Goal: Task Accomplishment & Management: Manage account settings

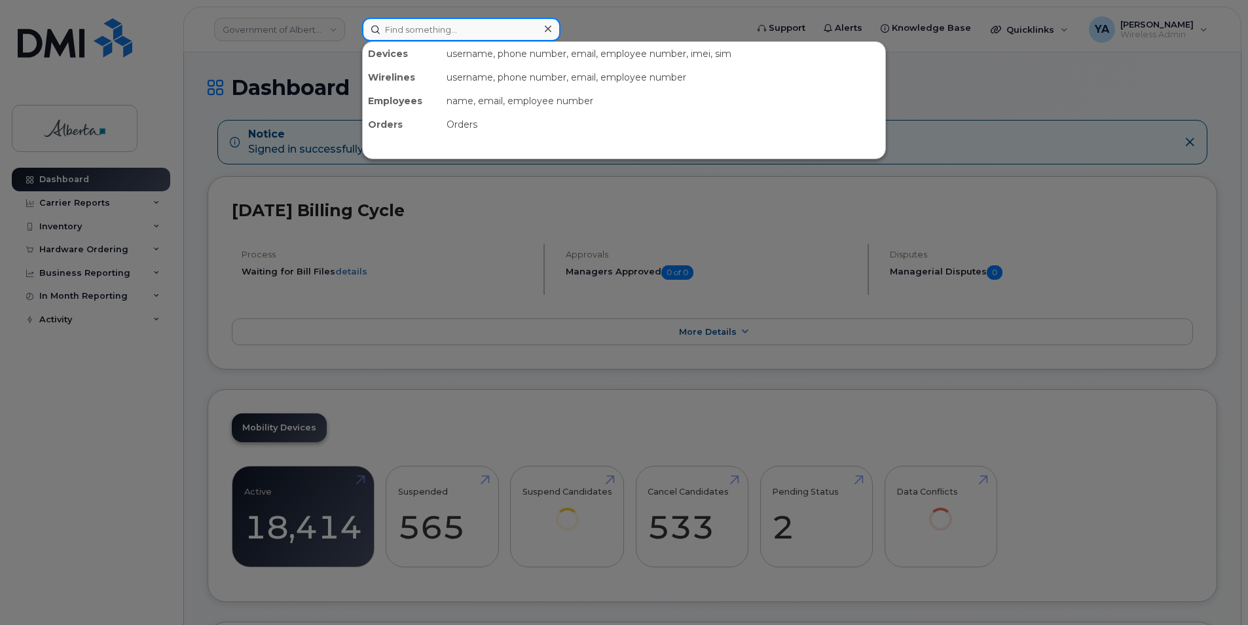
click at [437, 35] on input at bounding box center [461, 30] width 198 height 24
paste input "5873350923"
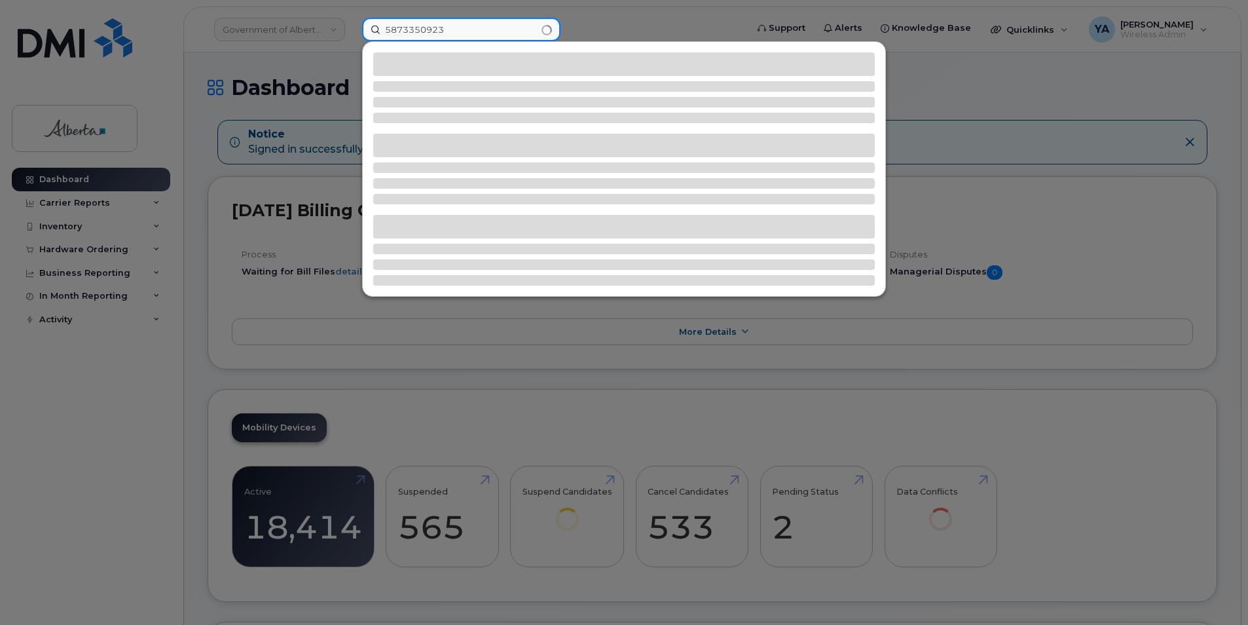
type input "5873350923"
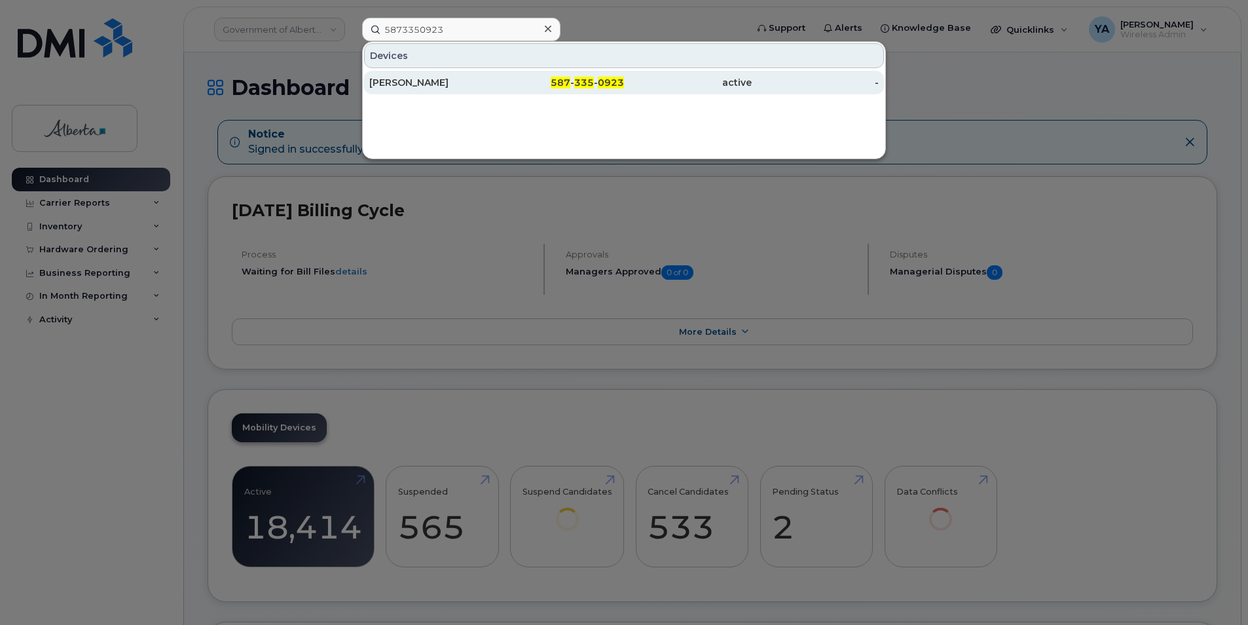
click at [413, 88] on div "[PERSON_NAME]" at bounding box center [433, 82] width 128 height 13
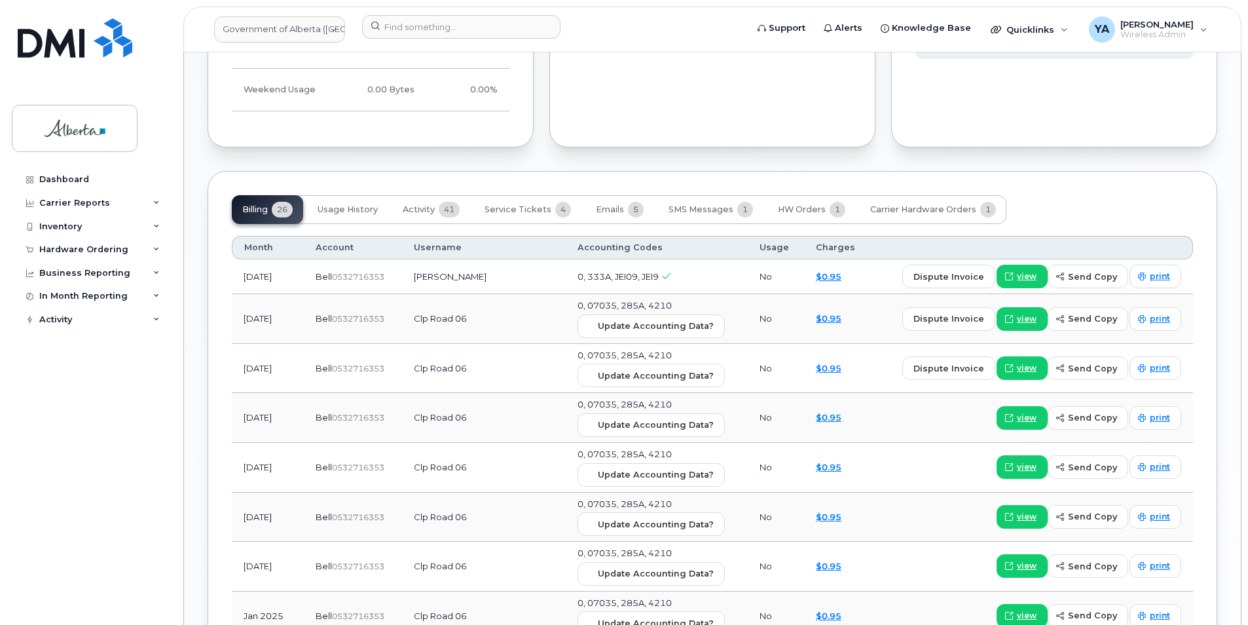
scroll to position [1036, 0]
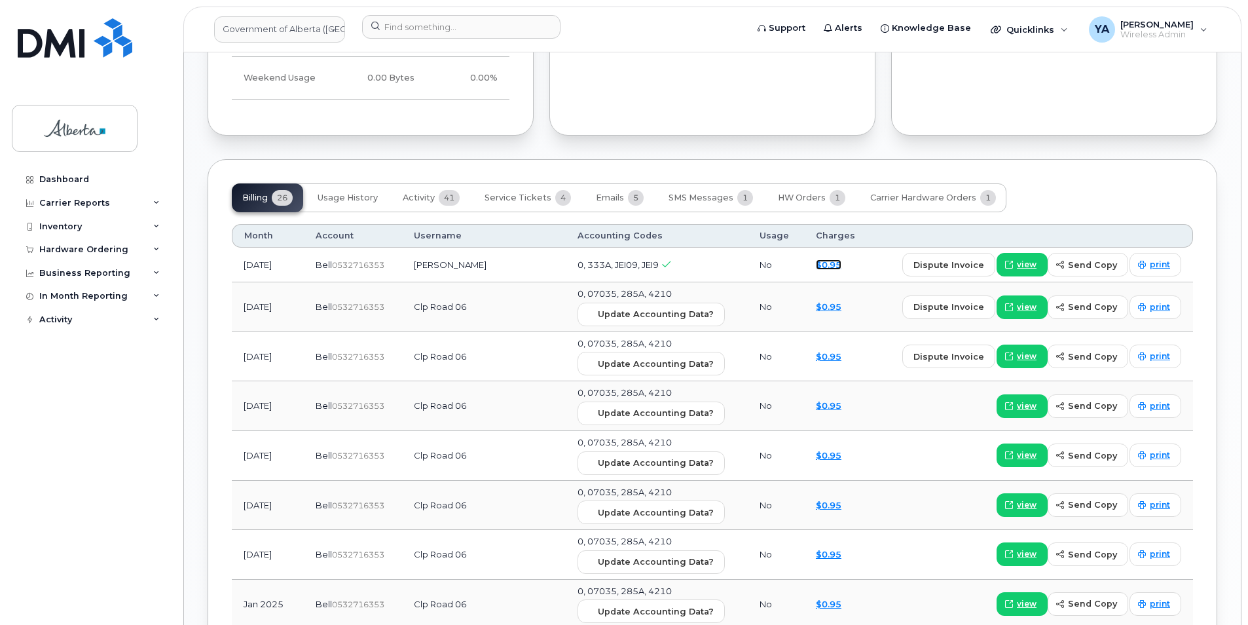
click at [816, 259] on link "$0.95" at bounding box center [829, 264] width 26 height 10
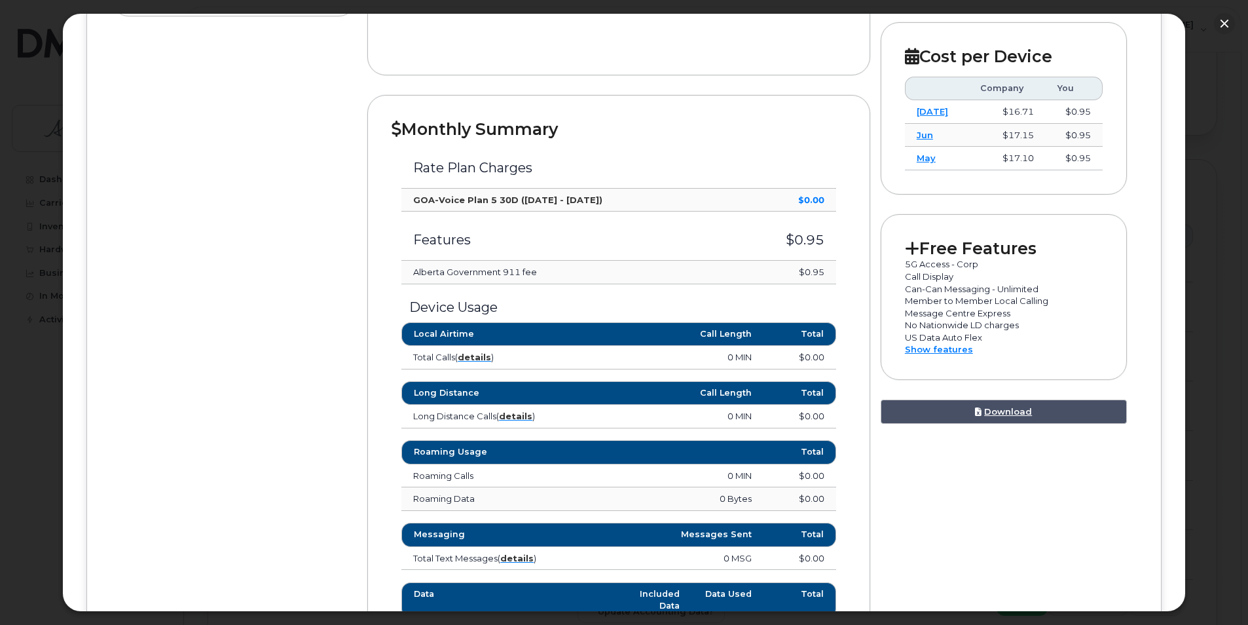
scroll to position [630, 0]
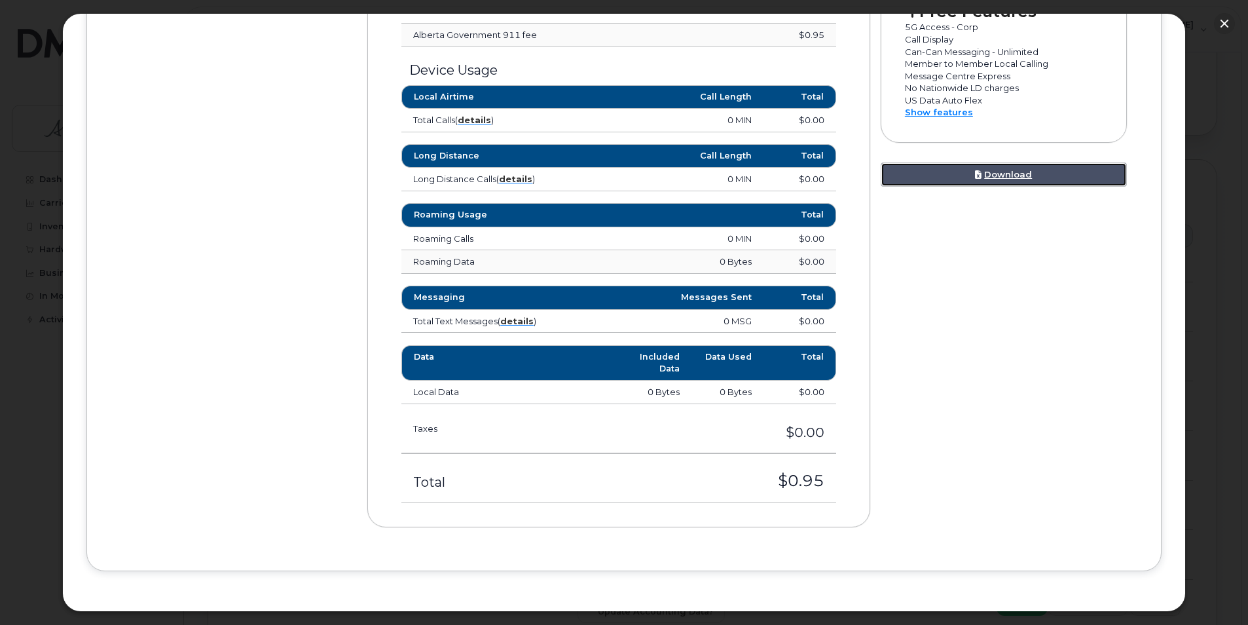
click at [1037, 174] on link "Download" at bounding box center [1004, 174] width 246 height 24
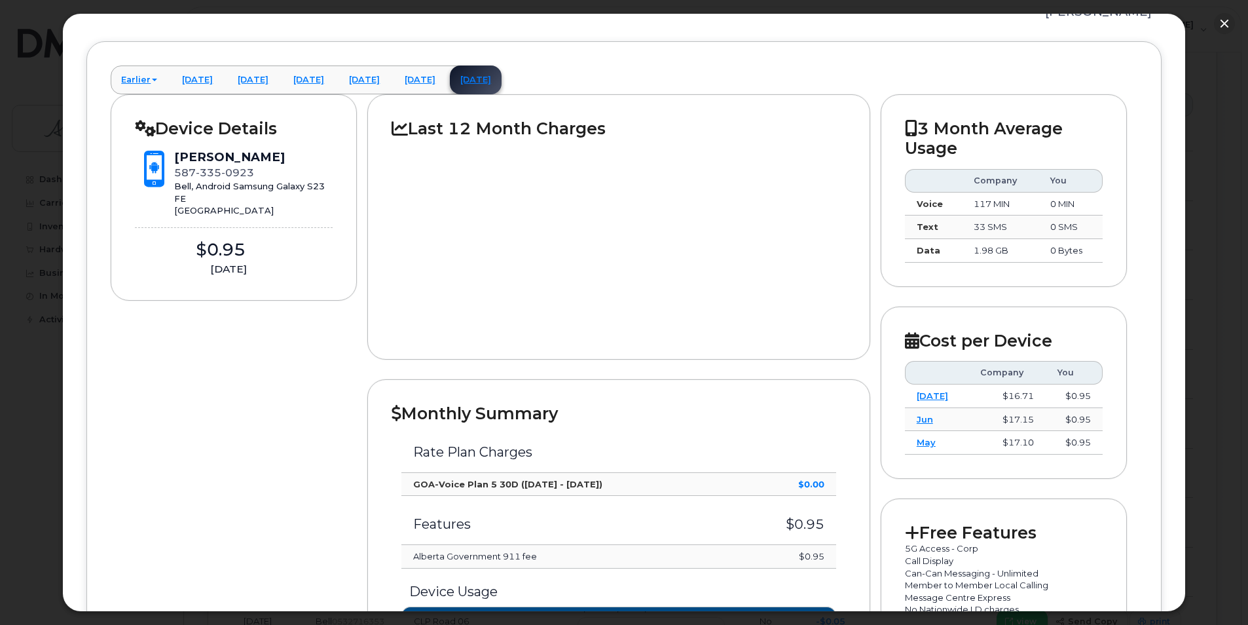
scroll to position [106, 0]
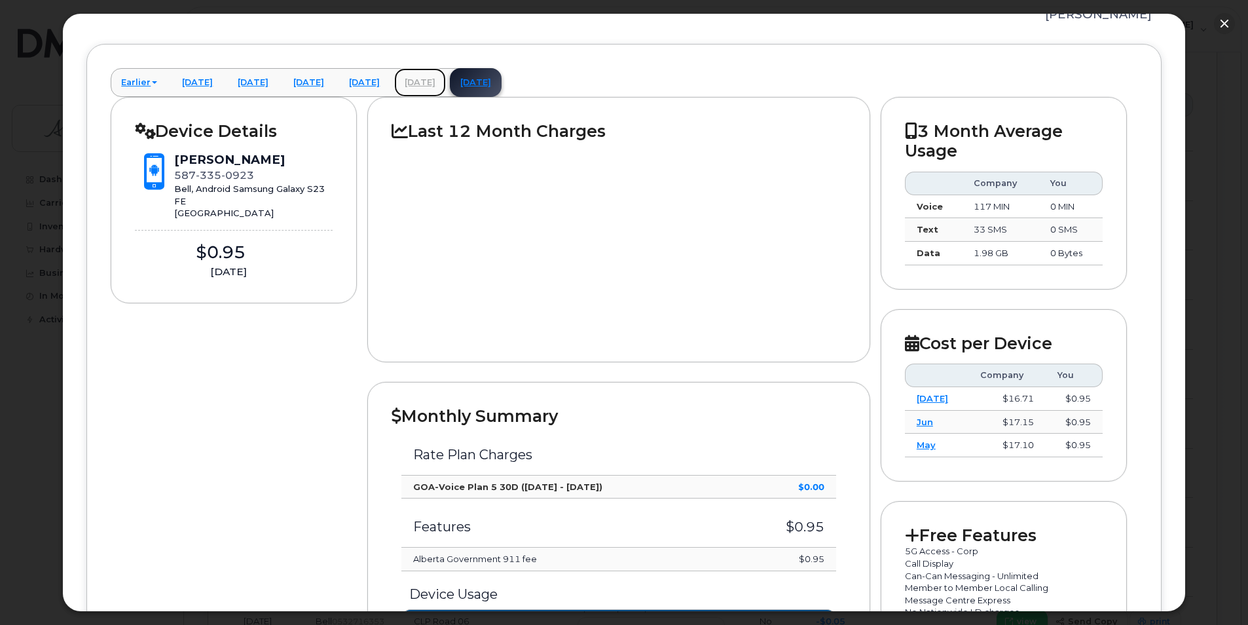
click at [446, 84] on link "July 2025" at bounding box center [420, 82] width 52 height 29
click at [446, 85] on link "July 2025" at bounding box center [420, 82] width 52 height 29
click at [446, 83] on link "July 2025" at bounding box center [420, 82] width 52 height 29
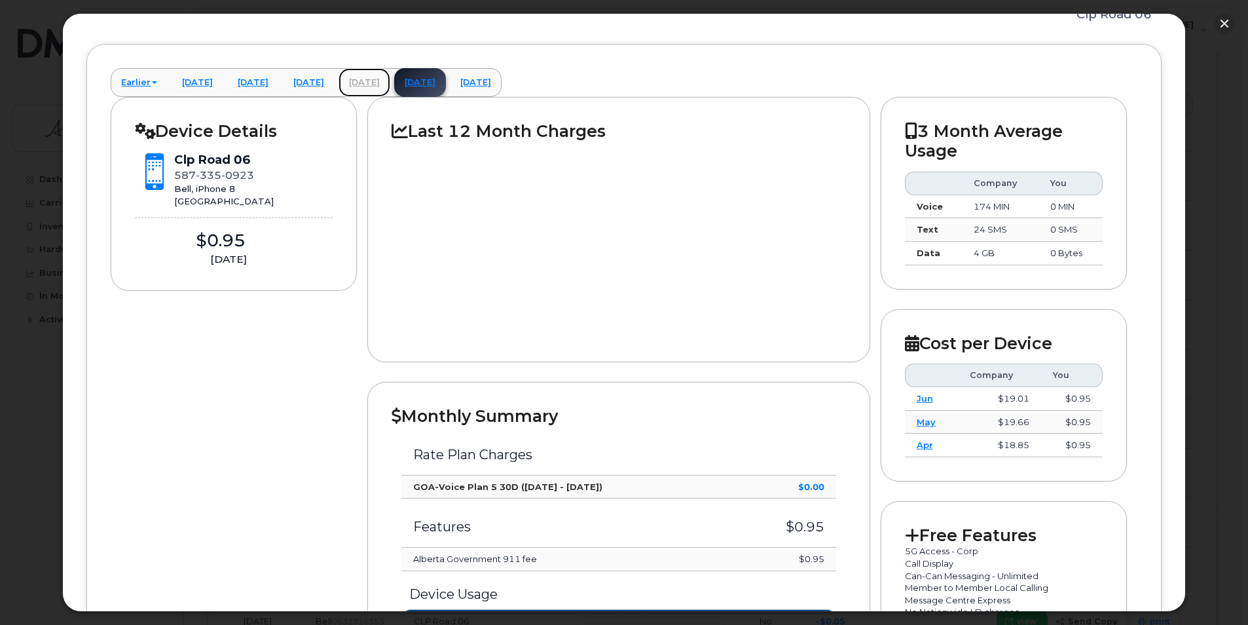
click at [390, 82] on link "June 2025" at bounding box center [365, 82] width 52 height 29
click at [390, 81] on link "June 2025" at bounding box center [365, 82] width 52 height 29
click at [502, 81] on link "[DATE]" at bounding box center [476, 82] width 52 height 29
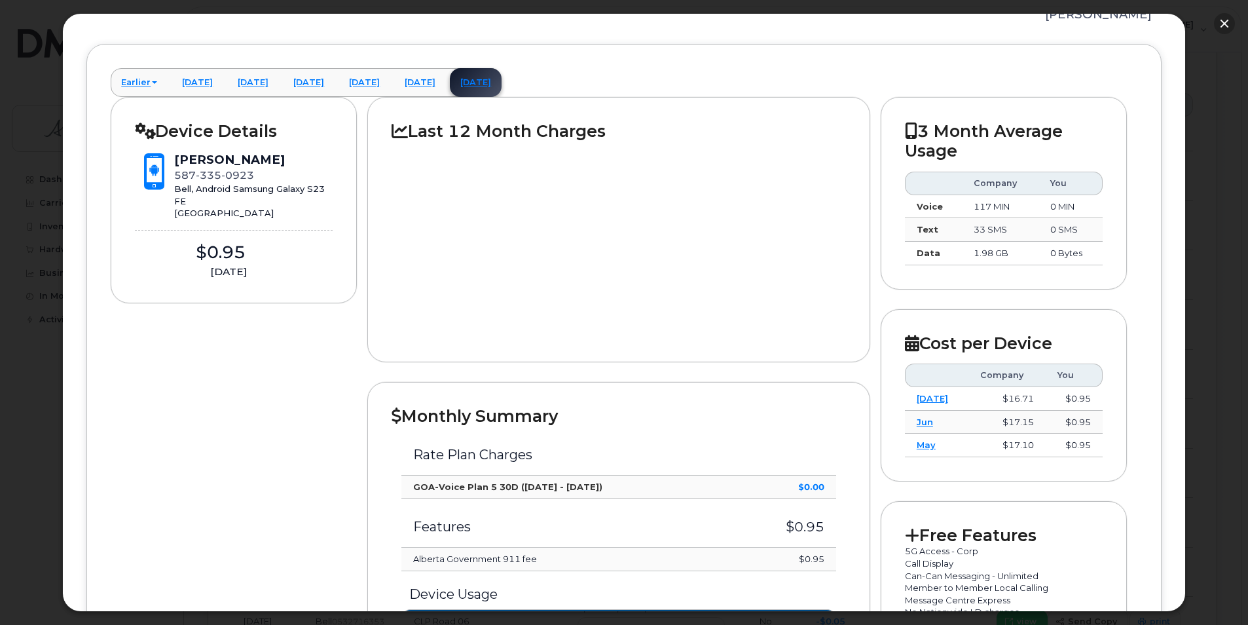
click at [1219, 32] on button "button" at bounding box center [1224, 23] width 21 height 21
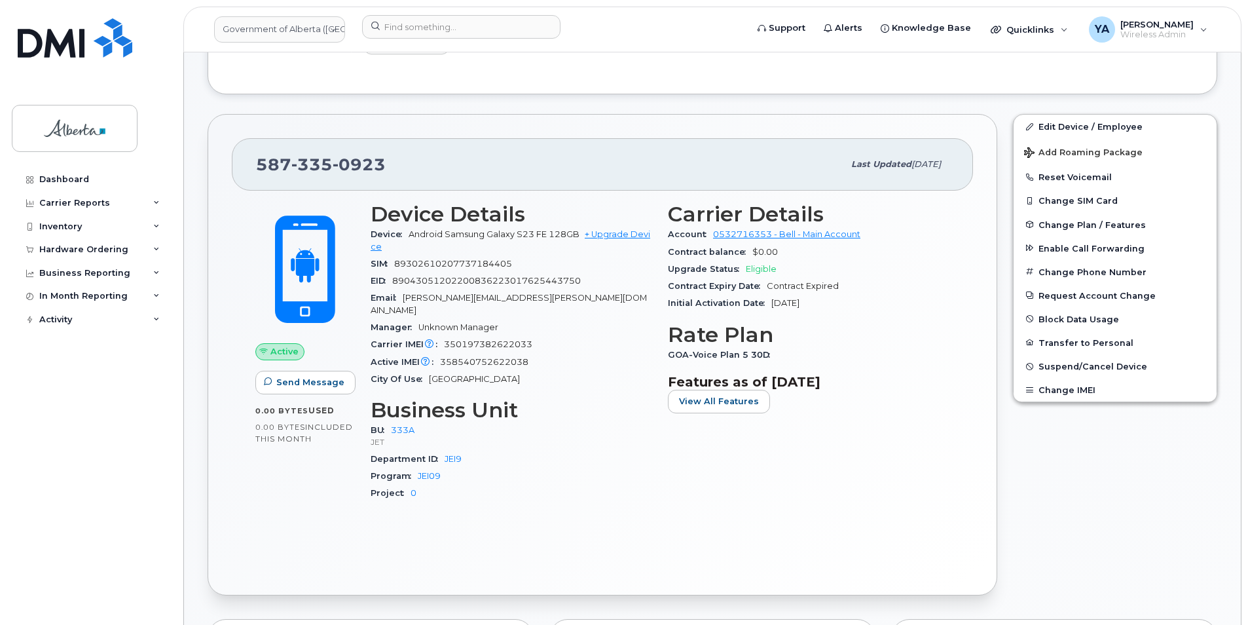
scroll to position [708, 0]
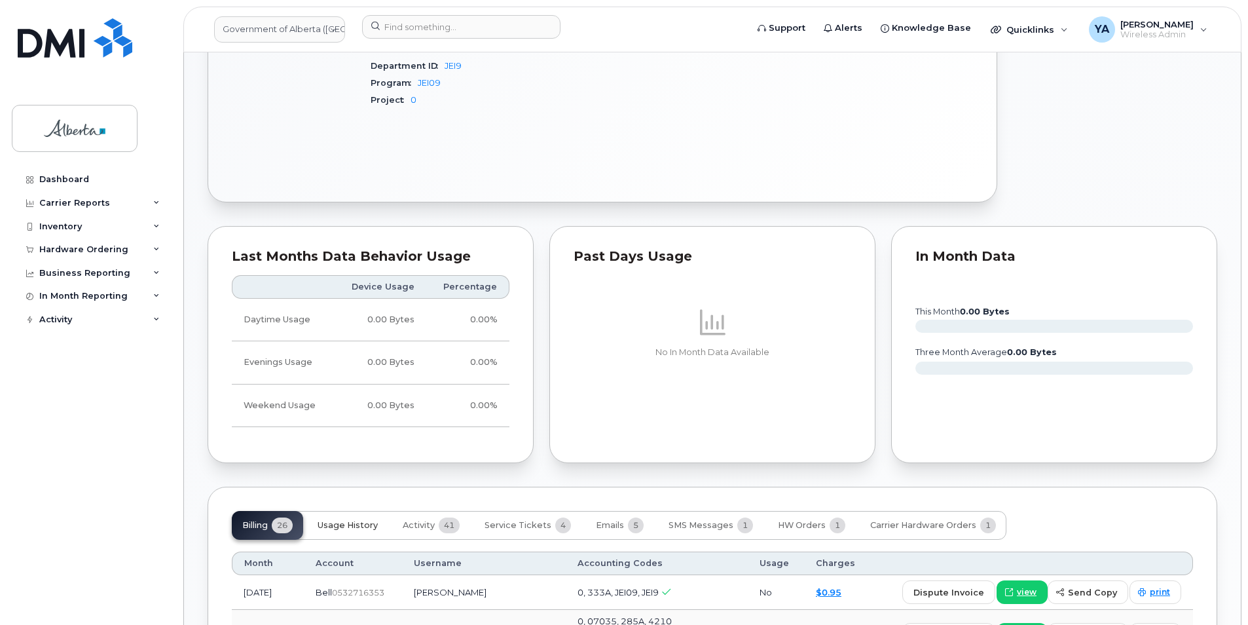
click at [339, 526] on button "Usage History" at bounding box center [347, 525] width 81 height 29
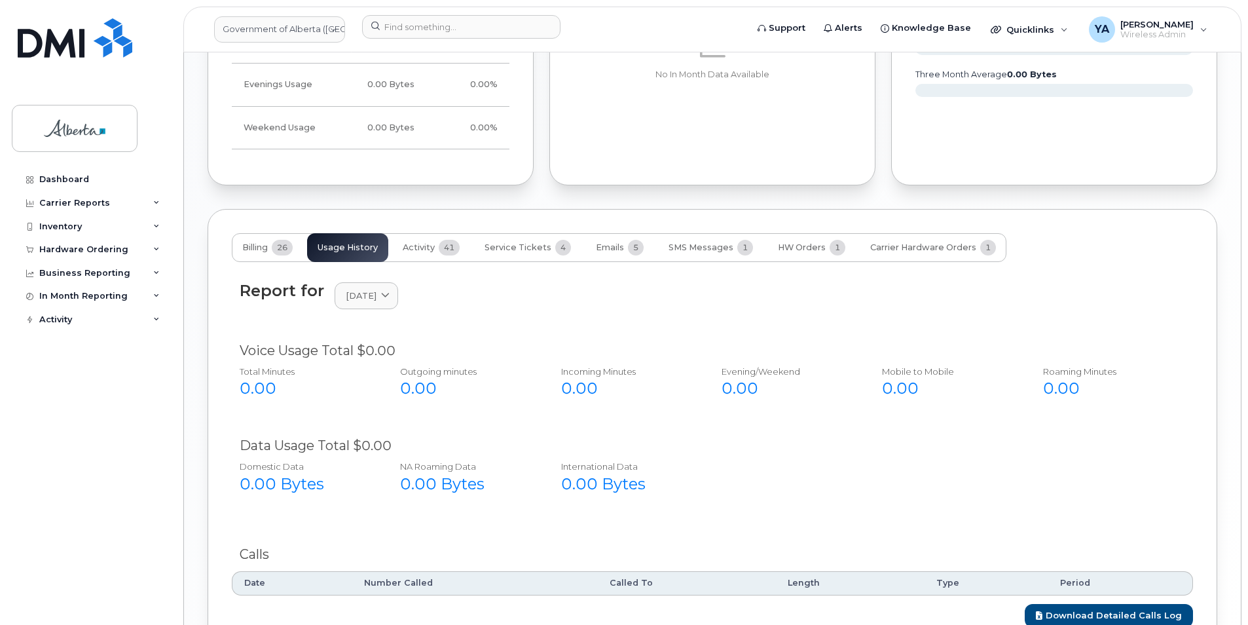
scroll to position [1036, 0]
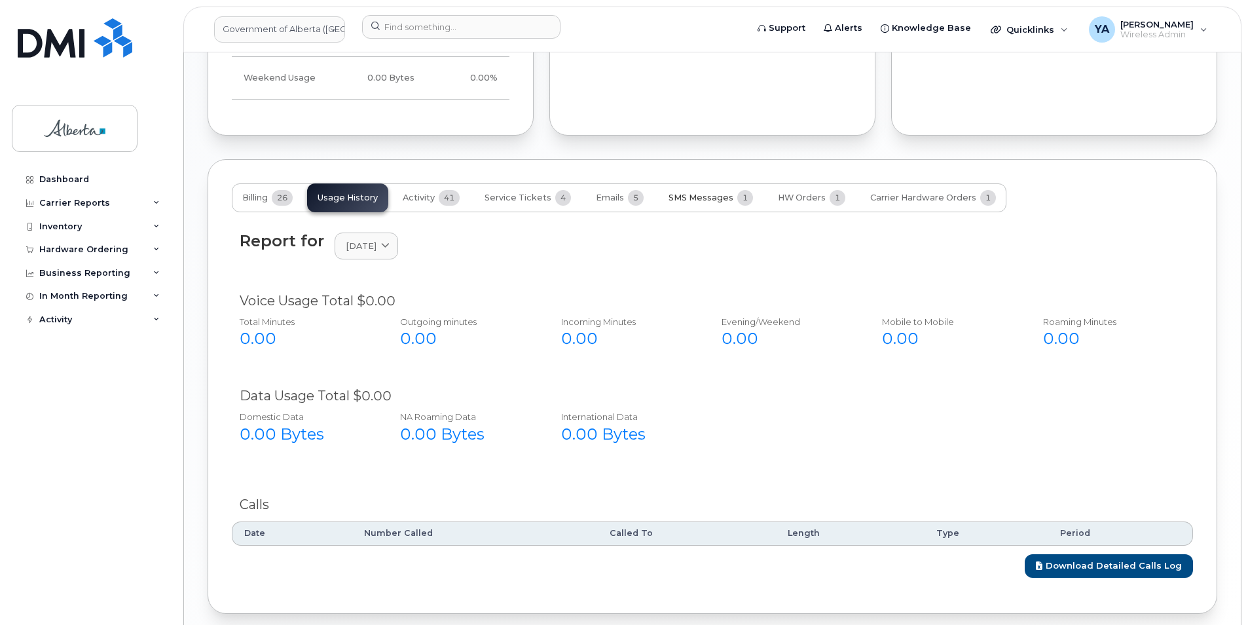
click at [727, 183] on button "SMS Messages 1" at bounding box center [710, 197] width 105 height 29
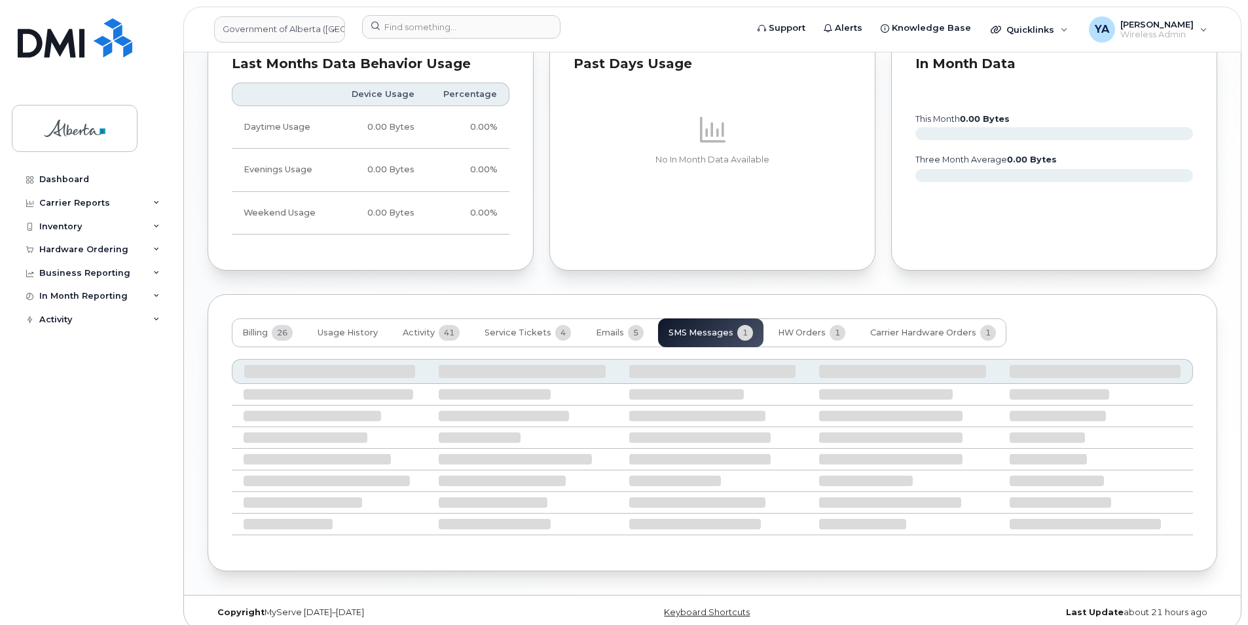
scroll to position [784, 0]
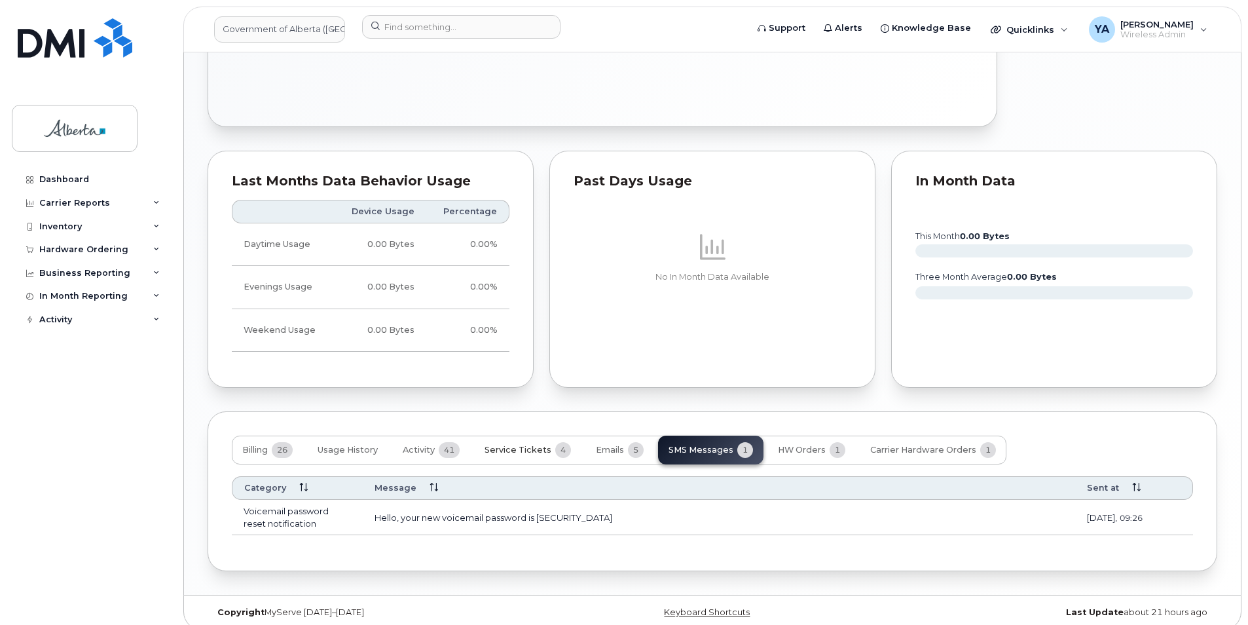
click at [544, 445] on span "Service Tickets" at bounding box center [518, 450] width 67 height 10
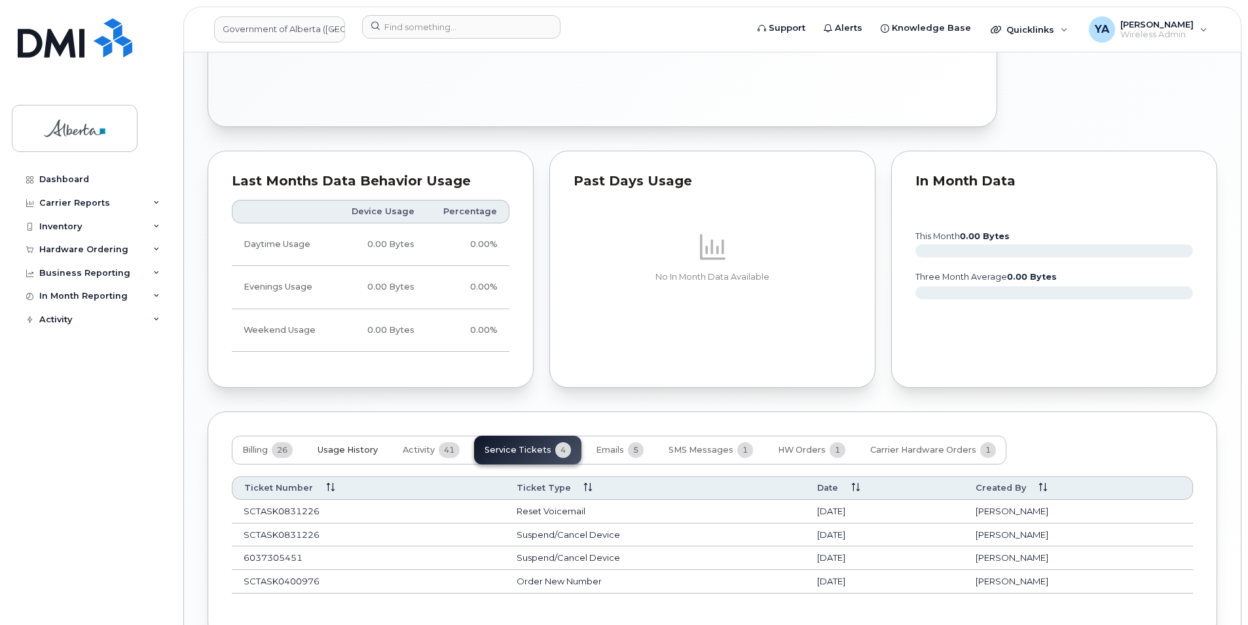
click at [334, 445] on span "Usage History" at bounding box center [348, 450] width 60 height 10
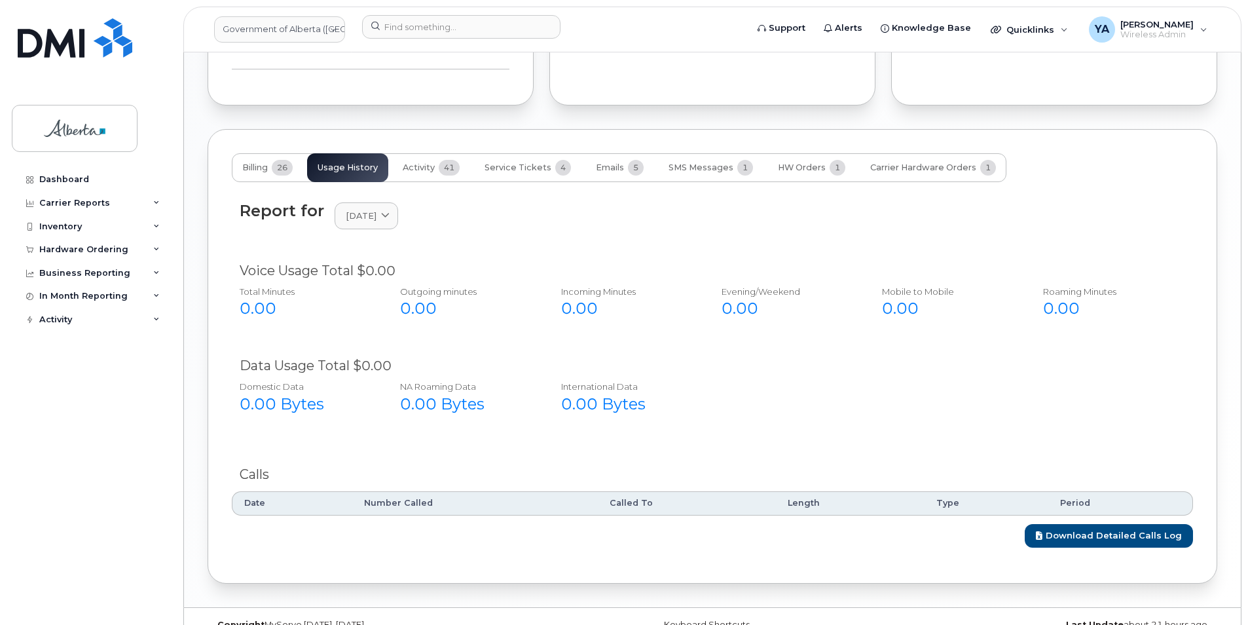
scroll to position [1078, 0]
